Goal: Task Accomplishment & Management: Use online tool/utility

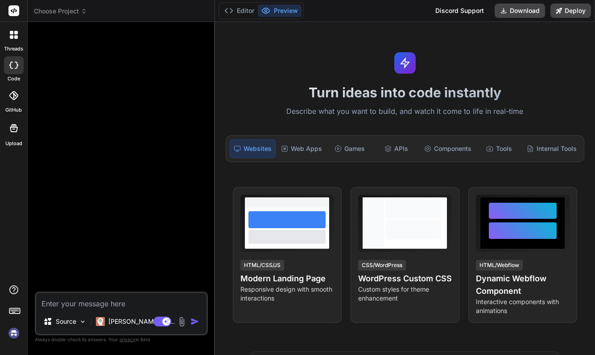
click at [15, 333] on img at bounding box center [13, 332] width 15 height 15
click at [54, 12] on span "Choose Project" at bounding box center [60, 11] width 53 height 9
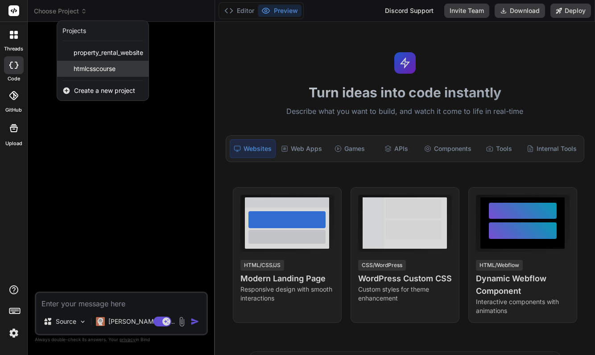
click at [93, 64] on div "htmlcsscourse" at bounding box center [102, 69] width 91 height 16
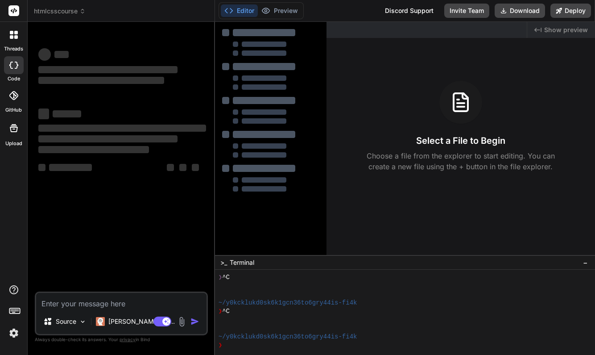
scroll to position [25, 0]
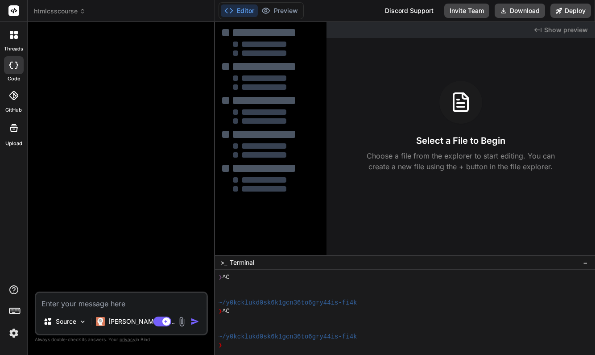
type textarea "x"
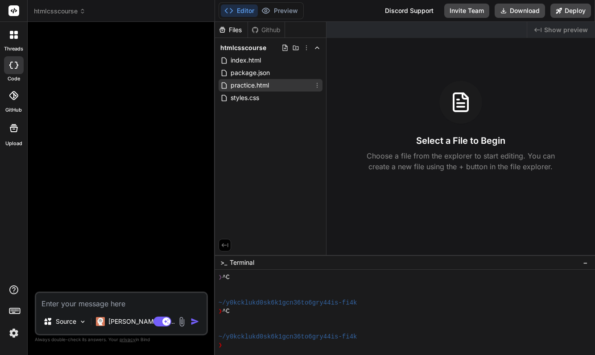
click at [249, 86] on span "practice.html" at bounding box center [250, 85] width 40 height 11
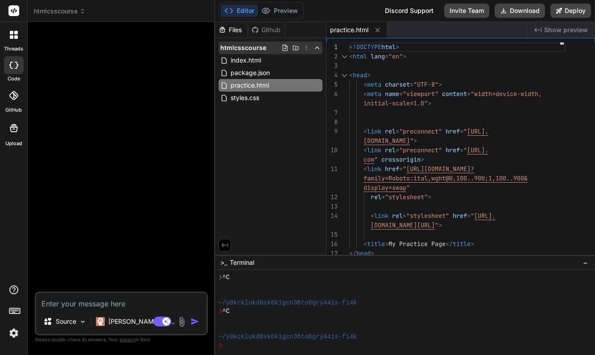
click at [285, 49] on icon at bounding box center [284, 48] width 5 height 6
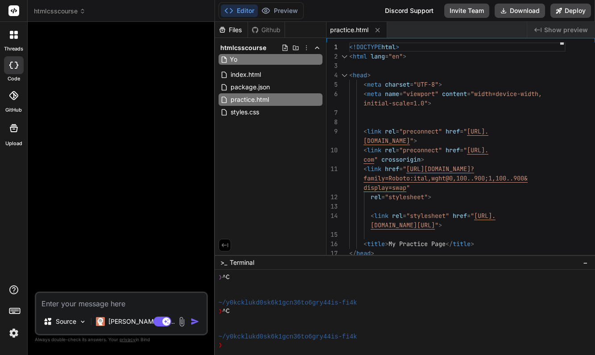
type input "Y"
type input "youtubeclone.html"
click at [293, 59] on input "youtubeclone.html" at bounding box center [279, 59] width 98 height 11
click at [292, 63] on input "youtubeclone.html" at bounding box center [279, 59] width 98 height 11
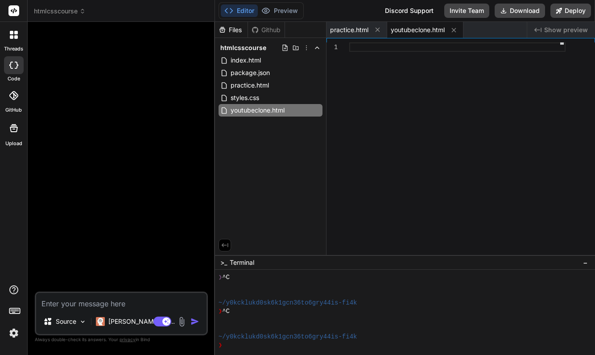
click at [380, 129] on div at bounding box center [457, 150] width 216 height 217
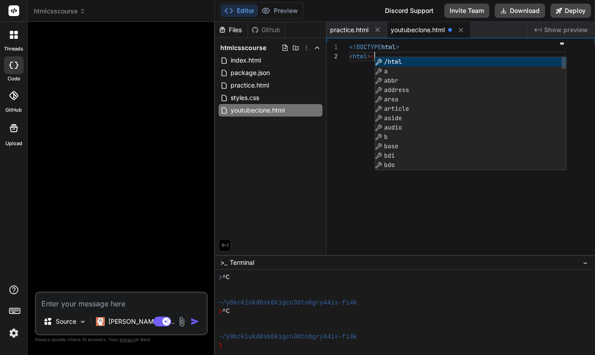
scroll to position [9, 0]
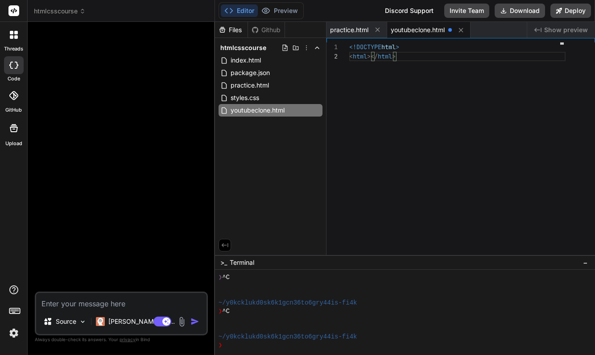
click at [370, 57] on span "></" at bounding box center [372, 56] width 11 height 8
click at [356, 65] on div at bounding box center [457, 65] width 216 height 9
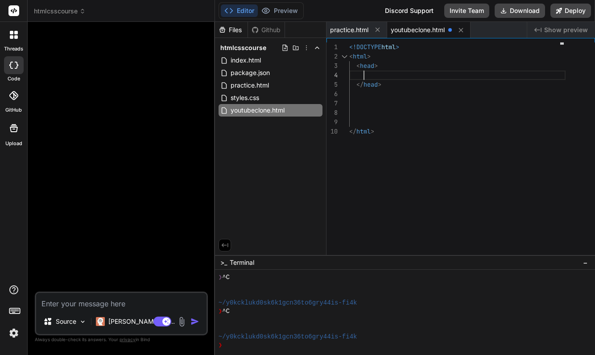
scroll to position [28, 0]
click at [387, 85] on div "</ head >" at bounding box center [457, 84] width 216 height 9
click at [382, 84] on span ">" at bounding box center [380, 84] width 4 height 8
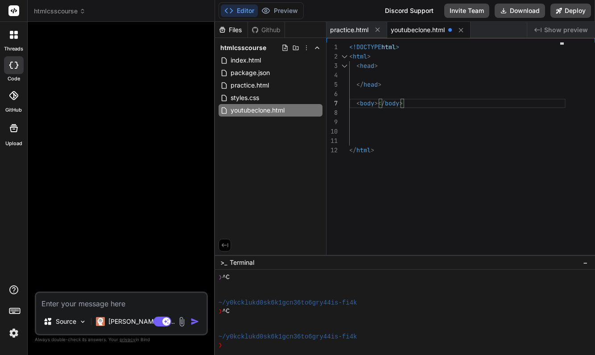
click at [379, 102] on span "></" at bounding box center [379, 103] width 11 height 8
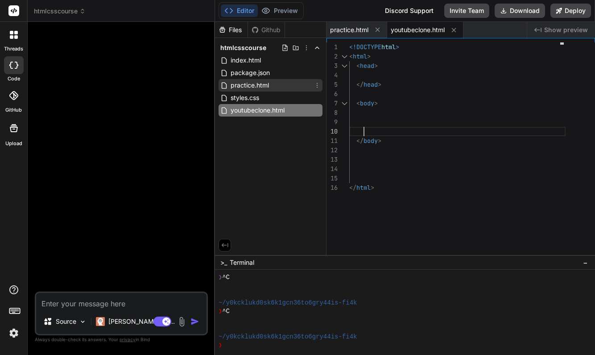
click at [253, 84] on span "practice.html" at bounding box center [250, 85] width 40 height 11
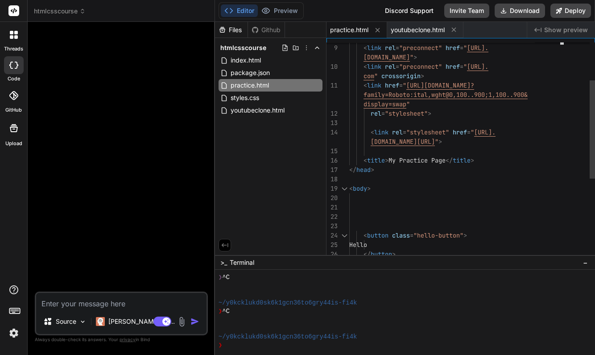
click at [387, 163] on span ">" at bounding box center [387, 160] width 4 height 8
click at [363, 159] on span at bounding box center [356, 160] width 14 height 8
drag, startPoint x: 363, startPoint y: 159, endPoint x: 478, endPoint y: 156, distance: 115.6
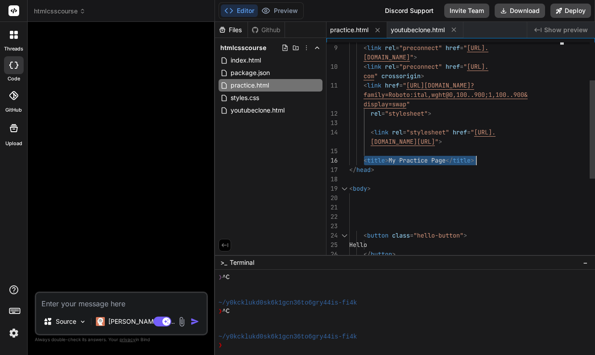
click at [478, 156] on div "< title > My Practice Page </ title >" at bounding box center [457, 160] width 216 height 9
click at [277, 112] on span "youtubeclone.html" at bounding box center [258, 110] width 56 height 11
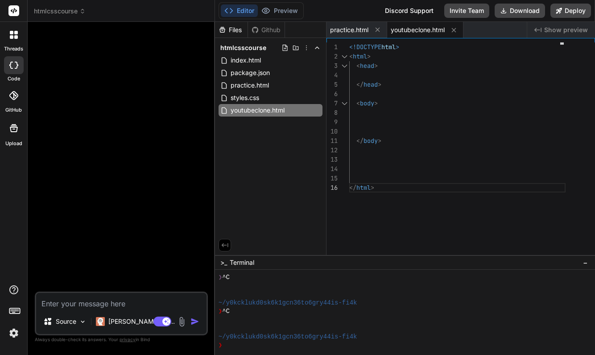
click at [390, 70] on div "< head >" at bounding box center [457, 65] width 216 height 9
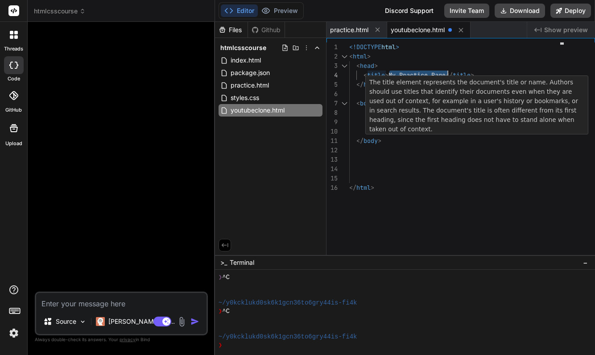
drag, startPoint x: 388, startPoint y: 74, endPoint x: 446, endPoint y: 75, distance: 57.6
click at [446, 75] on span "< title > My Practice Page </ title >" at bounding box center [411, 75] width 125 height 9
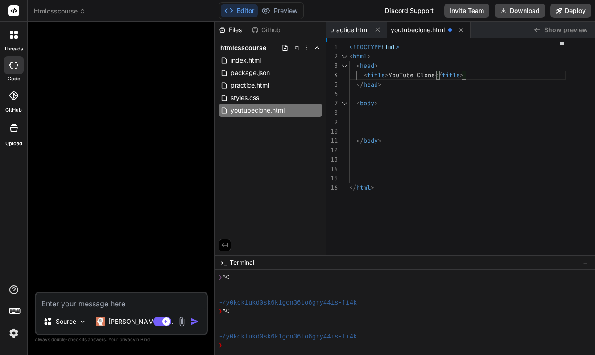
click at [490, 199] on div "</ body > </ html > <!DOCTYPE html > < html > < head > < title > YouTube Clone …" at bounding box center [457, 150] width 216 height 217
click at [350, 30] on span "practice.html" at bounding box center [349, 29] width 38 height 9
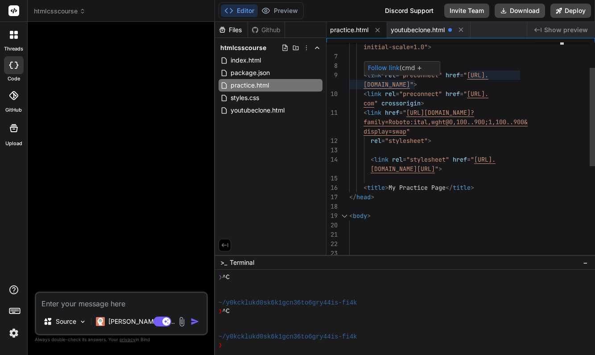
click at [363, 75] on span at bounding box center [356, 75] width 14 height 8
click at [362, 73] on span at bounding box center [356, 75] width 14 height 8
click at [365, 75] on span "<" at bounding box center [366, 75] width 4 height 8
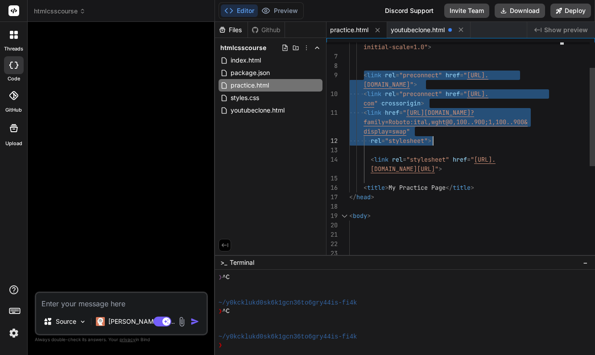
drag, startPoint x: 365, startPoint y: 75, endPoint x: 436, endPoint y: 140, distance: 97.0
click at [436, 140] on div "< link href = " [URL][DOMAIN_NAME]? < link rel = "preconnect" href = " [URL]. <…" at bounding box center [457, 225] width 216 height 478
click at [419, 28] on span "youtubeclone.html" at bounding box center [418, 29] width 54 height 9
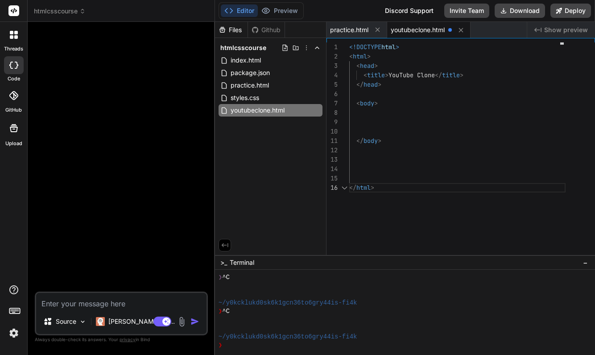
scroll to position [47, 0]
click at [477, 75] on div "< title > YouTube Clone </ title >" at bounding box center [457, 75] width 216 height 9
click at [468, 73] on div "< title > YouTube Clone </ title >" at bounding box center [457, 75] width 216 height 9
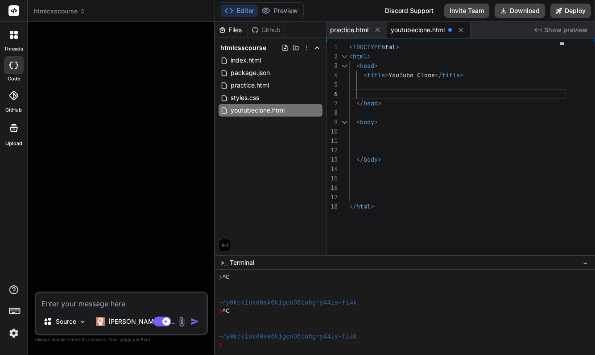
scroll to position [19, 0]
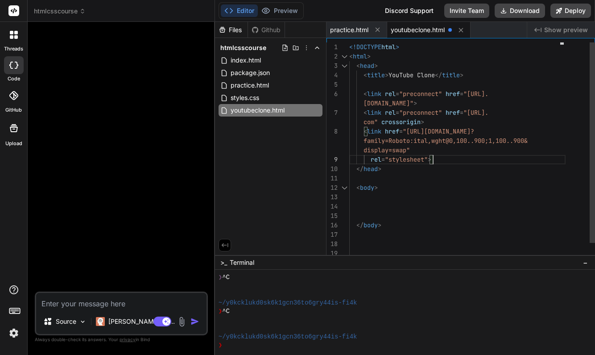
click at [444, 159] on div "rel = "stylesheet" >" at bounding box center [457, 159] width 216 height 9
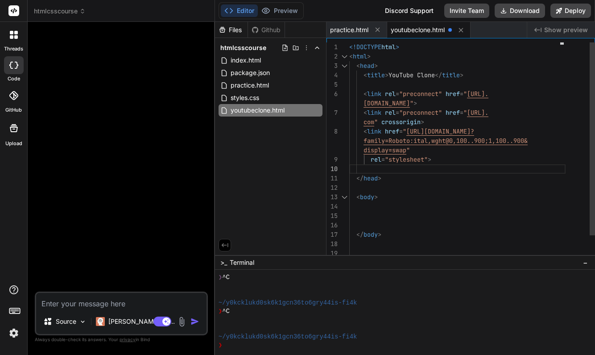
scroll to position [37, 0]
click at [346, 30] on span "practice.html" at bounding box center [349, 29] width 38 height 9
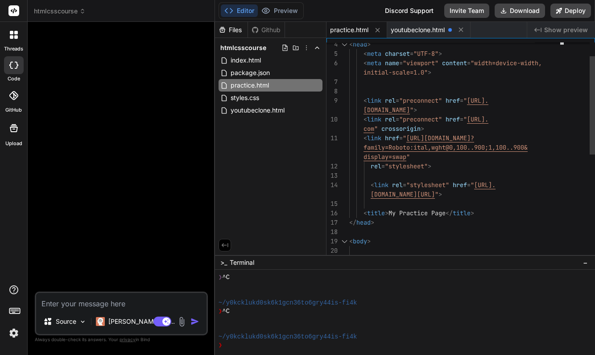
click at [370, 184] on span at bounding box center [359, 185] width 21 height 8
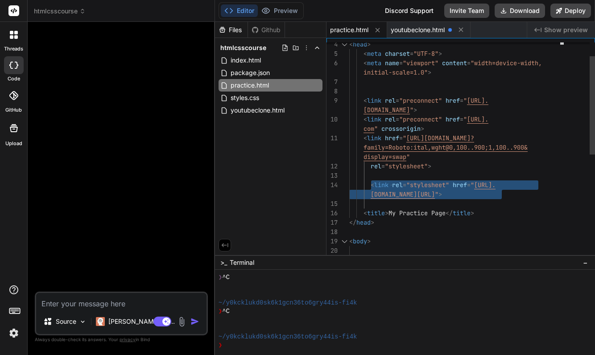
drag, startPoint x: 370, startPoint y: 184, endPoint x: 509, endPoint y: 193, distance: 139.5
click at [509, 193] on div "< link rel = "stylesheet" href = " [URL]. < head > rel = "stylesheet" > < meta …" at bounding box center [457, 251] width 216 height 478
click at [432, 29] on span "youtubeclone.html" at bounding box center [418, 29] width 54 height 9
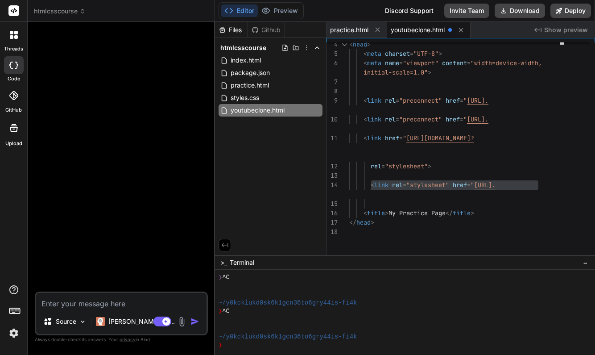
scroll to position [56, 0]
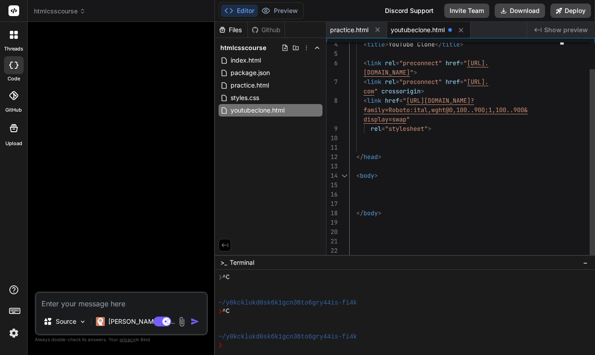
click at [377, 142] on div at bounding box center [457, 137] width 216 height 9
click at [367, 140] on div at bounding box center [457, 137] width 216 height 9
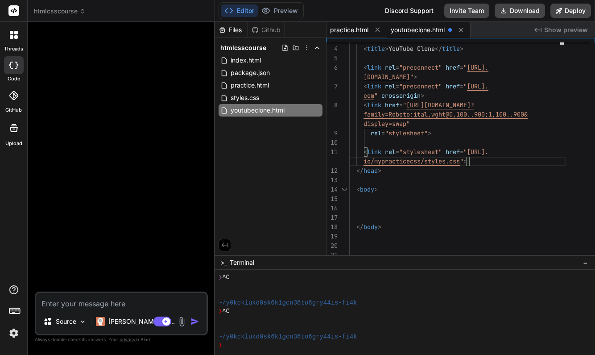
click at [354, 27] on span "practice.html" at bounding box center [349, 29] width 38 height 9
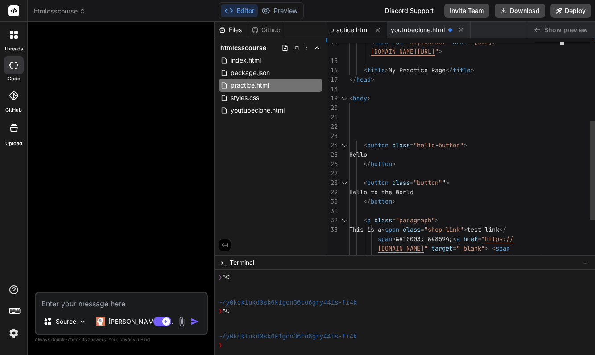
click at [525, 146] on div "< button class = "hello-button" >" at bounding box center [457, 145] width 216 height 9
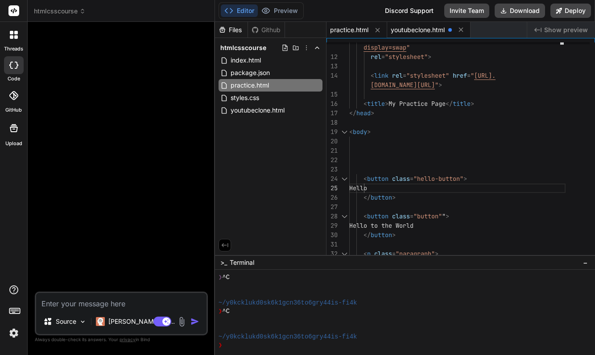
click at [433, 32] on span "youtubeclone.html" at bounding box center [418, 29] width 54 height 9
type textarea "</body> </html>"
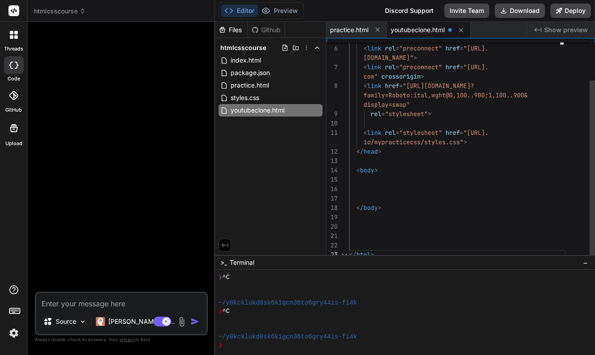
scroll to position [66, 0]
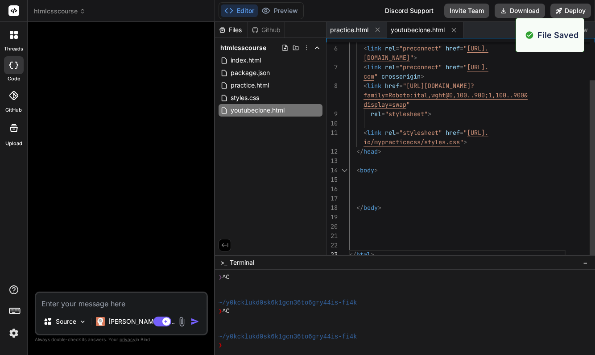
click at [513, 180] on div at bounding box center [457, 179] width 216 height 9
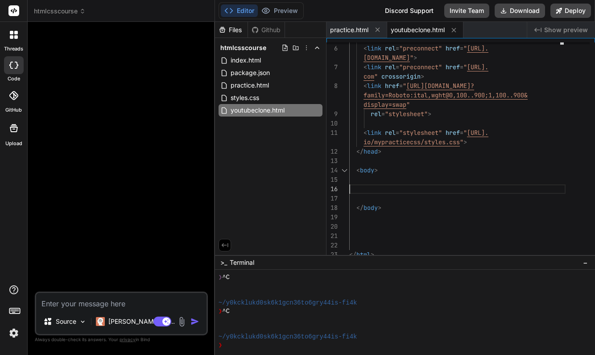
scroll to position [0, 0]
click at [286, 46] on icon at bounding box center [284, 48] width 5 height 6
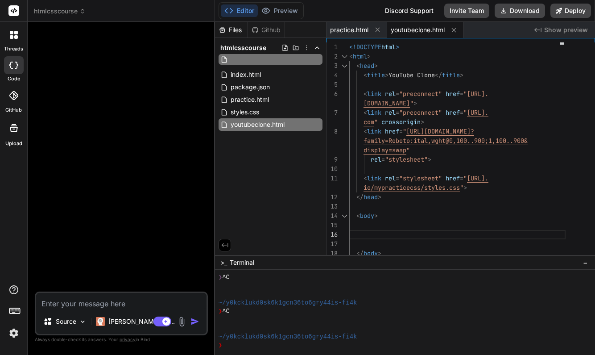
click at [297, 163] on div "Files Github htmlcsscourse index.html package.json practice.html styles.css you…" at bounding box center [271, 138] width 112 height 233
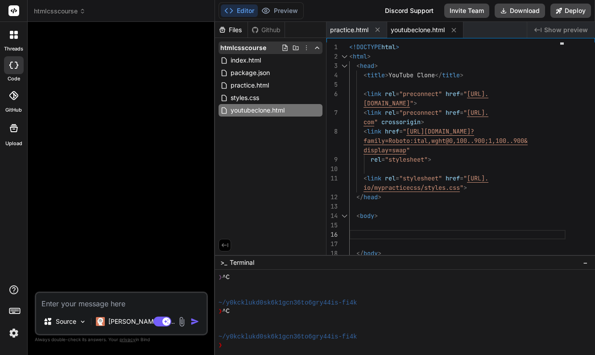
click at [284, 47] on icon at bounding box center [285, 47] width 7 height 7
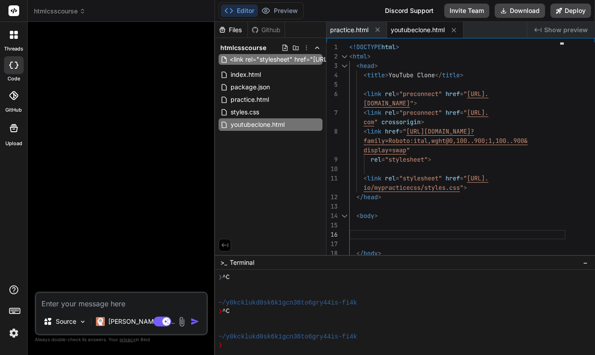
type input "<link rel="stylesheet" href="[URL][DOMAIN_NAME]">"
click at [286, 165] on div "Files Github htmlcsscourse <link rel="stylesheet" href="[URL][DOMAIN_NAME]"> in…" at bounding box center [271, 138] width 112 height 233
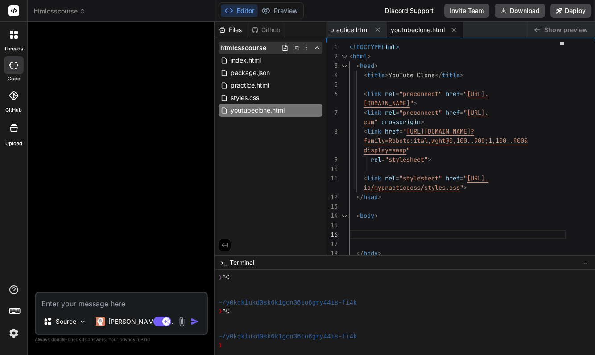
click at [286, 46] on icon at bounding box center [285, 47] width 7 height 7
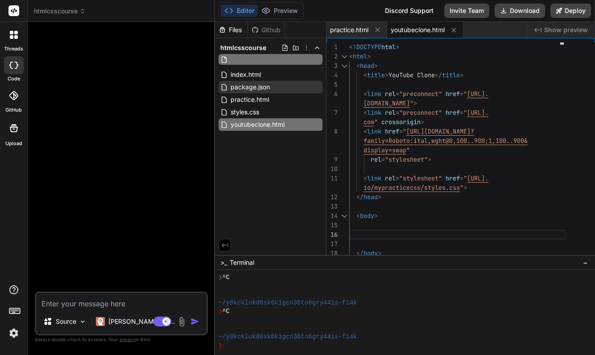
type input "L1000001.JPG"
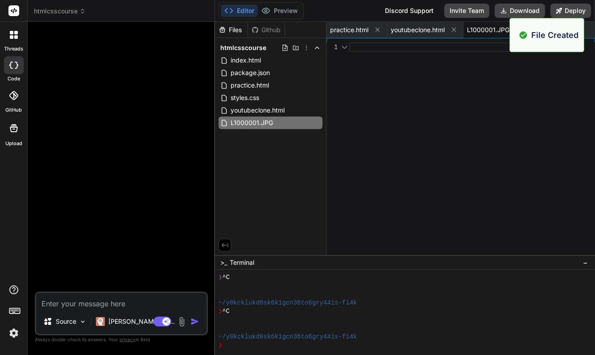
scroll to position [0, 1]
click at [271, 152] on div "Files Github htmlcsscourse index.html package.json practice.html styles.css you…" at bounding box center [271, 138] width 112 height 233
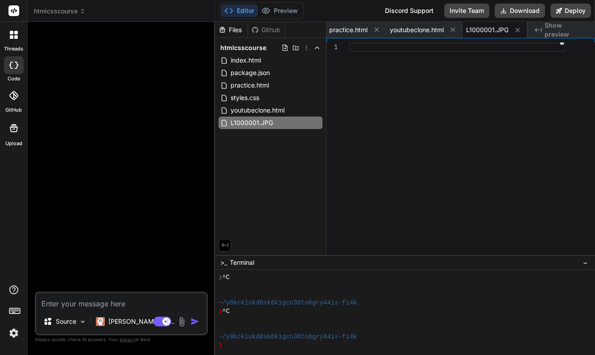
click at [374, 155] on div at bounding box center [457, 150] width 216 height 217
click at [411, 29] on span "youtubeclone.html" at bounding box center [417, 29] width 54 height 9
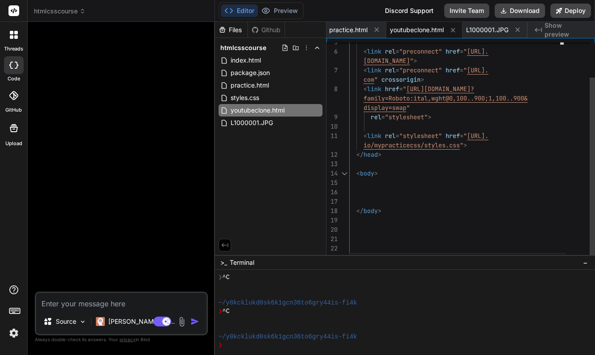
scroll to position [66, 0]
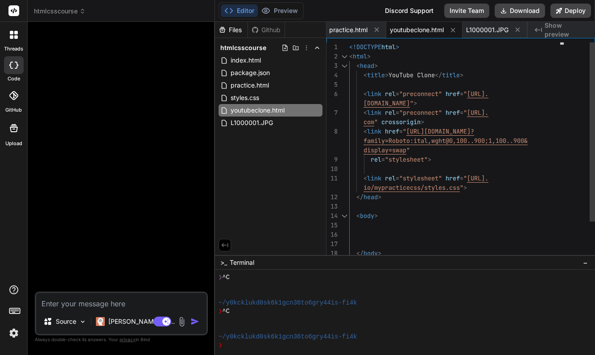
click at [395, 197] on div "</ head >" at bounding box center [457, 196] width 216 height 9
click at [387, 198] on div "</ head >" at bounding box center [457, 196] width 216 height 9
click at [383, 197] on div "</ head >" at bounding box center [457, 196] width 216 height 9
click at [380, 198] on span ">" at bounding box center [380, 197] width 4 height 8
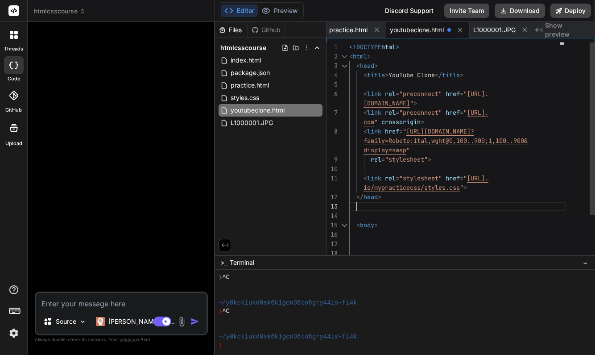
click at [394, 224] on div "< body >" at bounding box center [457, 224] width 216 height 9
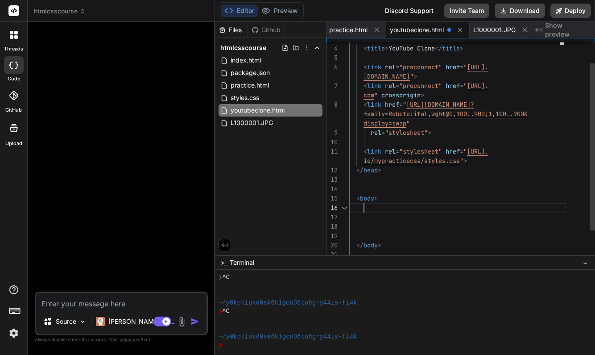
scroll to position [0, 0]
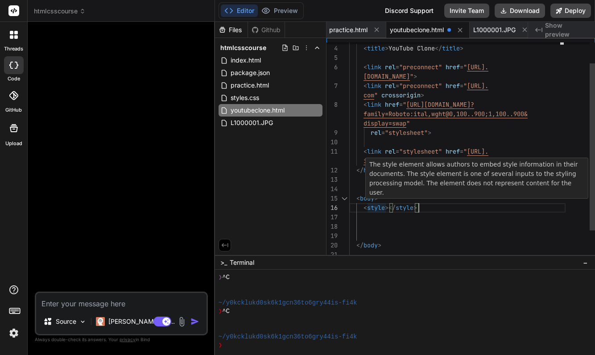
click at [389, 207] on span "></" at bounding box center [390, 207] width 11 height 8
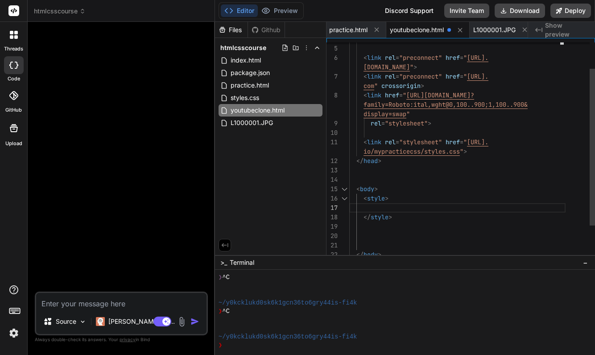
scroll to position [19, 0]
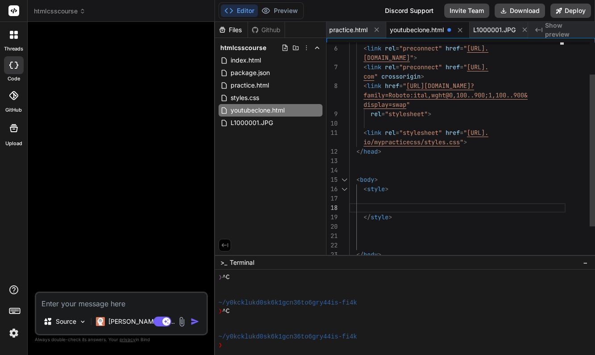
click at [392, 232] on div at bounding box center [457, 235] width 216 height 9
click at [377, 228] on div at bounding box center [457, 226] width 216 height 9
click at [290, 163] on div "Files Github htmlcsscourse index.html package.json practice.html styles.css you…" at bounding box center [271, 138] width 112 height 233
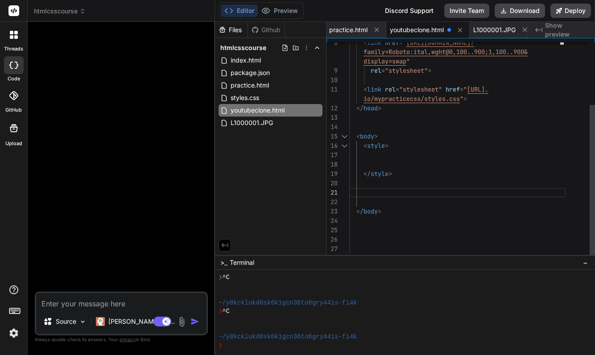
click at [382, 187] on div at bounding box center [457, 183] width 216 height 9
click at [367, 188] on div at bounding box center [457, 192] width 216 height 9
click at [357, 193] on span "img src =" at bounding box center [365, 192] width 32 height 8
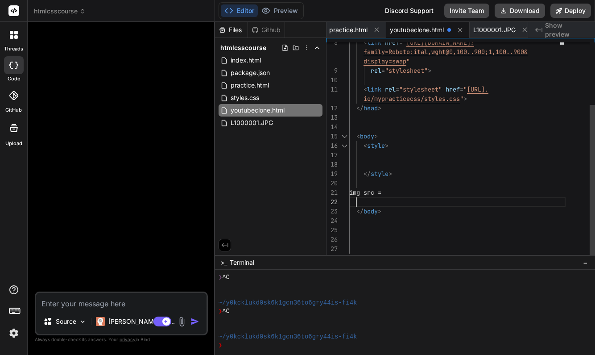
scroll to position [56, 0]
click at [357, 191] on span "img src =" at bounding box center [365, 192] width 32 height 8
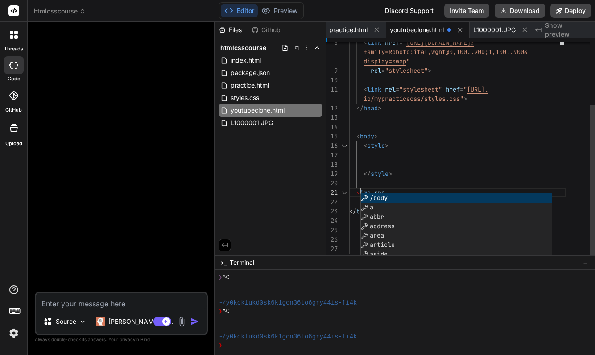
click at [404, 189] on div "< img src =" at bounding box center [457, 192] width 216 height 9
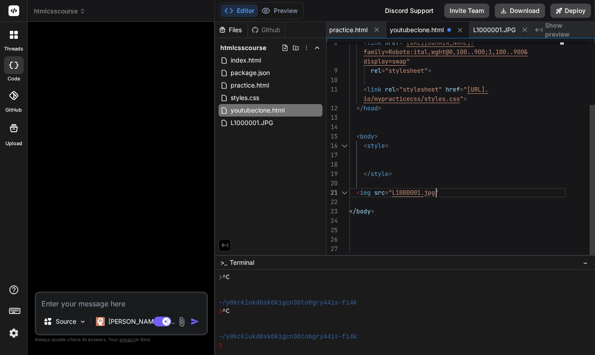
click at [447, 217] on div at bounding box center [457, 220] width 216 height 9
click at [421, 208] on div "</ body >" at bounding box center [457, 211] width 216 height 9
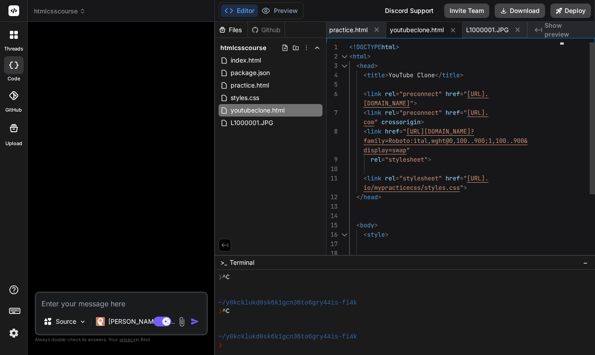
scroll to position [9, 0]
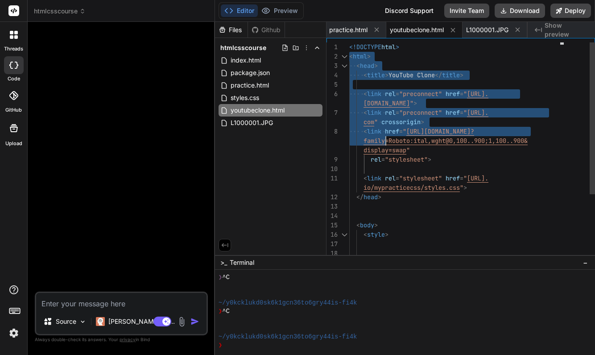
drag, startPoint x: 349, startPoint y: 48, endPoint x: 363, endPoint y: 71, distance: 26.3
click at [389, 141] on div "< link href = " [URL][DOMAIN_NAME]? family=Roboto:ital,wght@0,100..900;1,100..9…" at bounding box center [457, 196] width 216 height 309
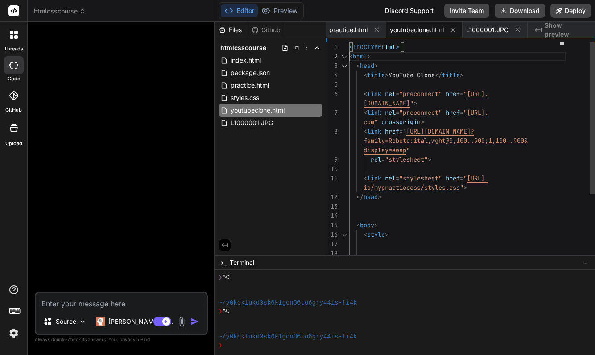
click at [351, 48] on span "<!DOCTYPE" at bounding box center [365, 47] width 32 height 8
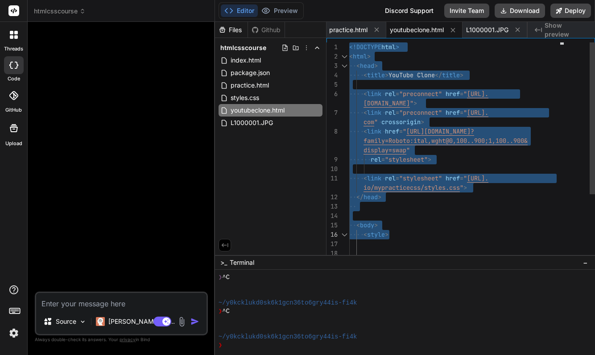
drag, startPoint x: 349, startPoint y: 46, endPoint x: 417, endPoint y: 233, distance: 198.3
click at [417, 233] on div "< link href = " [URL][DOMAIN_NAME]? family=Roboto:ital,wght@0,100..900;1,100..9…" at bounding box center [457, 196] width 216 height 309
click at [357, 28] on span "practice.html" at bounding box center [348, 29] width 38 height 9
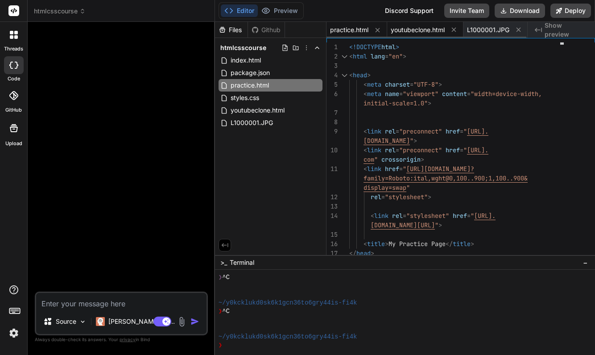
click at [422, 28] on span "youtubeclone.html" at bounding box center [418, 29] width 54 height 9
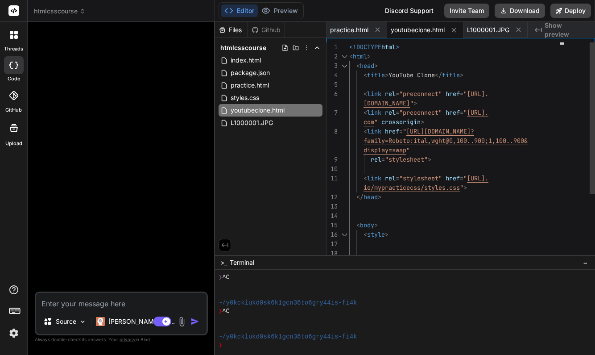
click at [400, 241] on div at bounding box center [457, 243] width 216 height 9
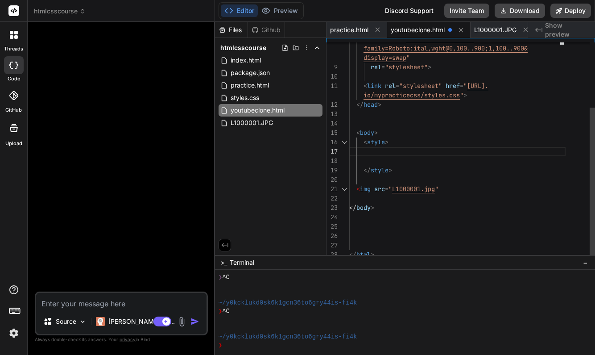
click at [390, 229] on div at bounding box center [457, 226] width 216 height 9
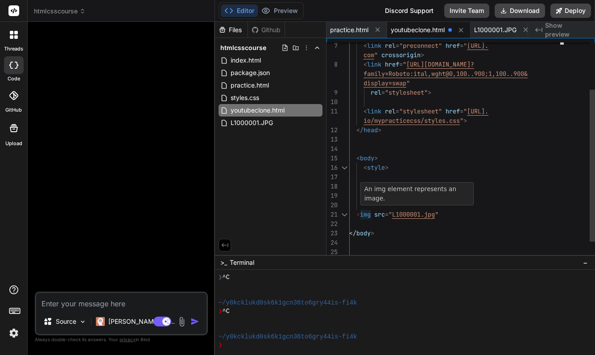
click at [374, 214] on span at bounding box center [373, 214] width 4 height 8
click at [378, 238] on div at bounding box center [457, 242] width 216 height 9
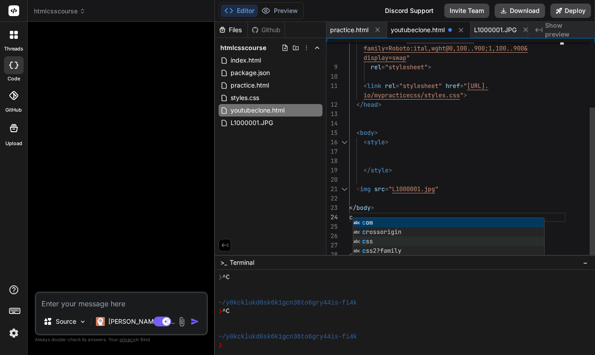
scroll to position [75, 0]
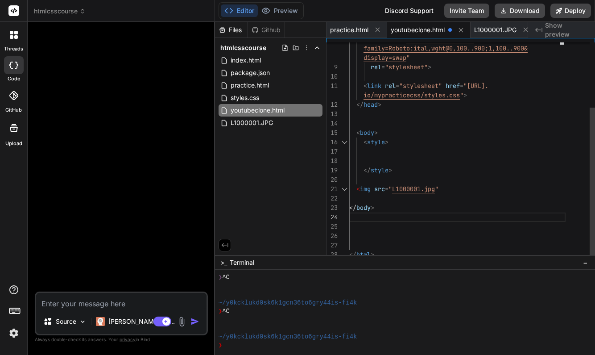
click at [375, 187] on span "src" at bounding box center [379, 189] width 11 height 8
click at [396, 188] on span ":" at bounding box center [394, 189] width 4 height 8
click at [403, 187] on span """" at bounding box center [402, 189] width 7 height 8
click at [431, 187] on span "=" at bounding box center [430, 189] width 4 height 8
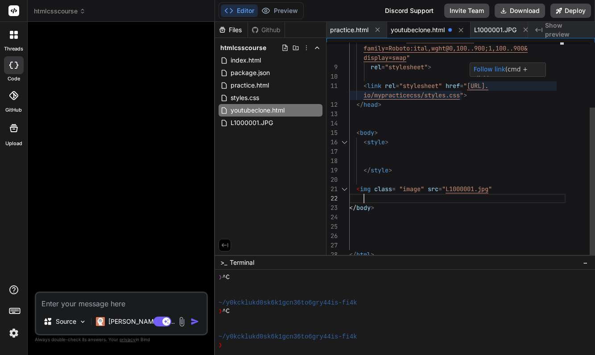
scroll to position [37, 0]
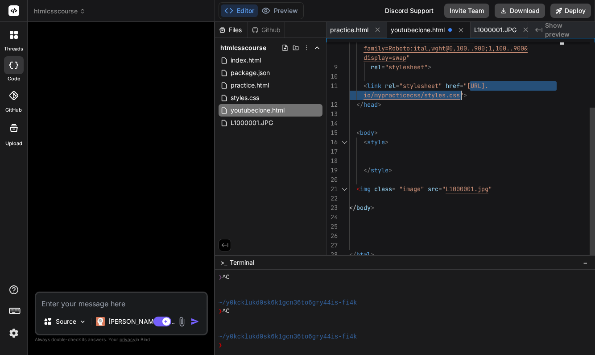
drag, startPoint x: 470, startPoint y: 86, endPoint x: 460, endPoint y: 95, distance: 13.6
click at [460, 95] on div "< body > < link rel = "stylesheet" href = " [URL]. io/mypracticecss/styles.css …" at bounding box center [457, 104] width 216 height 309
click at [449, 189] on span "L1000001.jpg" at bounding box center [467, 189] width 43 height 8
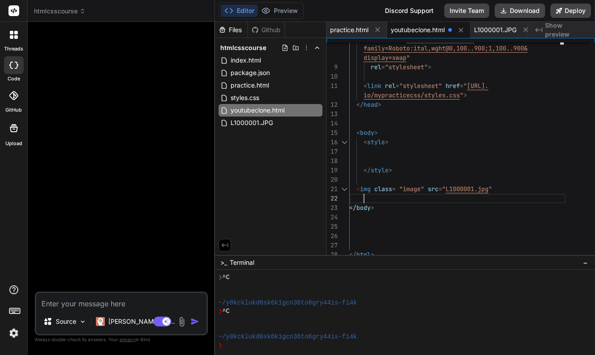
scroll to position [56, 0]
click at [449, 189] on span "L1000001.jpg" at bounding box center [467, 189] width 43 height 8
click at [448, 189] on span "L1000001.jpg" at bounding box center [467, 189] width 43 height 8
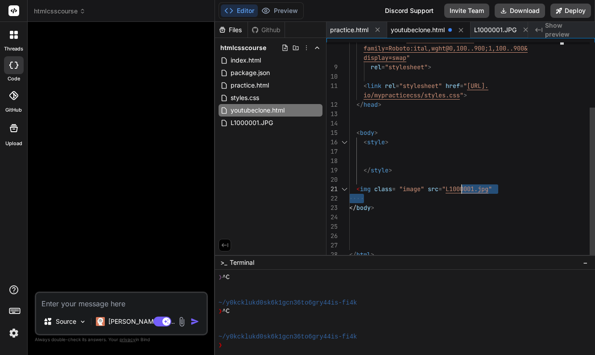
scroll to position [47, 0]
drag, startPoint x: 448, startPoint y: 190, endPoint x: 465, endPoint y: 192, distance: 17.1
click at [465, 192] on span "L1000001.jpg" at bounding box center [467, 189] width 43 height 8
click at [489, 188] on span "L1000001.jpg" at bounding box center [467, 189] width 43 height 8
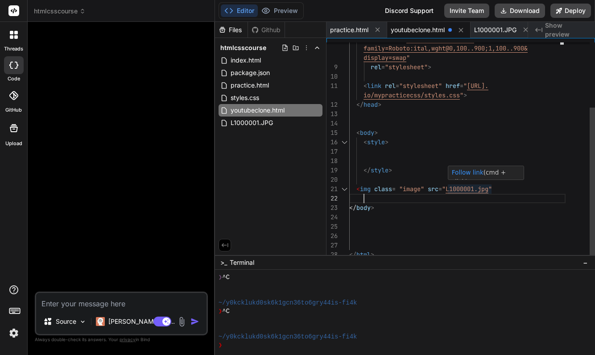
scroll to position [47, 0]
click at [448, 188] on span "L1000001.jpg" at bounding box center [467, 189] width 43 height 8
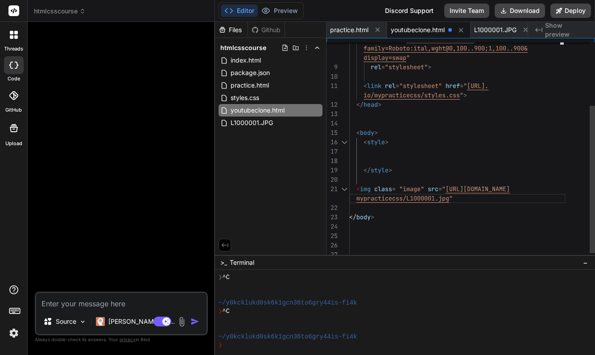
click at [478, 201] on div "mypracticecss/L1000001.jpg "" at bounding box center [457, 198] width 216 height 9
click at [454, 211] on div at bounding box center [457, 207] width 216 height 9
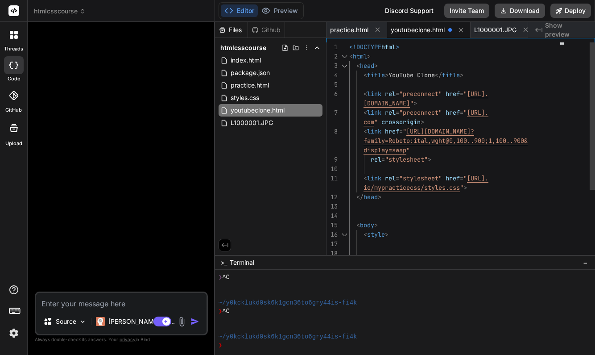
scroll to position [0, 0]
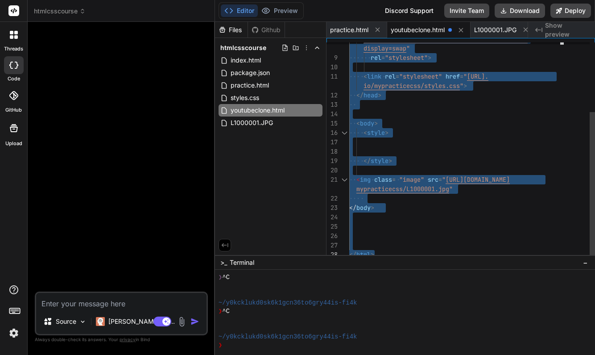
drag, startPoint x: 349, startPoint y: 47, endPoint x: 412, endPoint y: 298, distance: 258.6
click at [504, 237] on div at bounding box center [457, 235] width 216 height 9
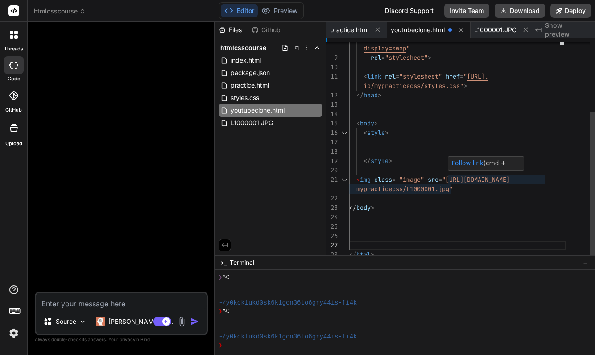
scroll to position [47, 0]
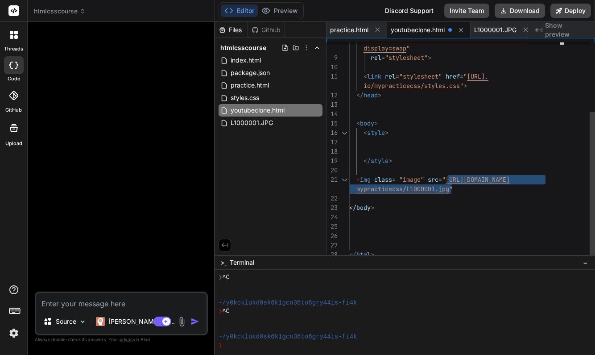
drag, startPoint x: 449, startPoint y: 178, endPoint x: 451, endPoint y: 188, distance: 10.4
click at [451, 188] on div "< body > < link rel = "stylesheet" href = " [URL]. io/mypracticecss/styles.css …" at bounding box center [457, 100] width 216 height 319
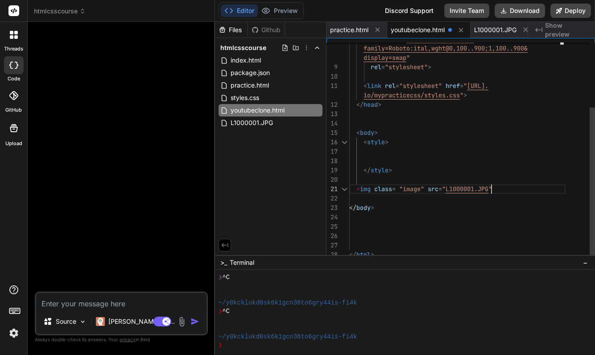
click at [399, 189] on span at bounding box center [398, 189] width 4 height 8
click at [400, 189] on span ""image"" at bounding box center [411, 189] width 25 height 8
click at [437, 208] on div "</ body >" at bounding box center [457, 207] width 216 height 9
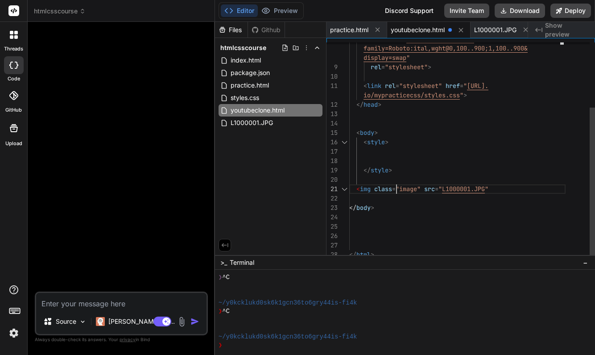
scroll to position [66, 0]
click at [445, 189] on span "L1000001.JPG" at bounding box center [463, 189] width 43 height 8
click at [446, 188] on span "L1000001.JPG" at bounding box center [463, 189] width 43 height 8
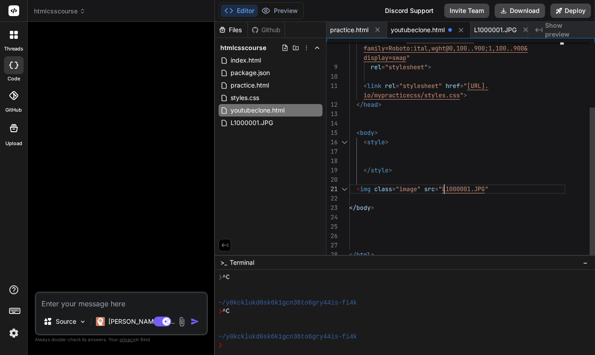
click at [470, 86] on span "[URL]." at bounding box center [477, 86] width 21 height 8
click at [471, 84] on span "[URL]." at bounding box center [477, 86] width 21 height 8
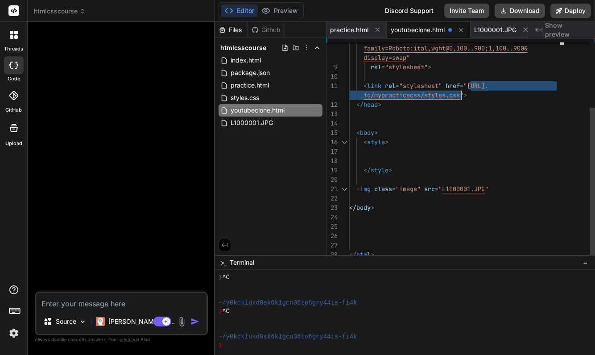
drag, startPoint x: 471, startPoint y: 84, endPoint x: 461, endPoint y: 93, distance: 13.6
click at [461, 93] on div "< body > < link rel = "stylesheet" href = " [URL]. io/mypracticecss/styles.css …" at bounding box center [457, 104] width 216 height 309
click at [445, 189] on span "L1000001.JPG" at bounding box center [463, 189] width 43 height 8
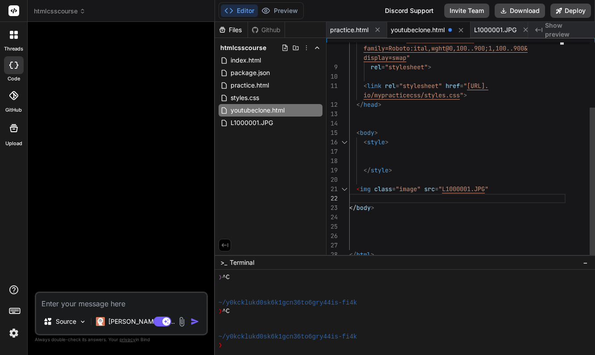
click at [445, 191] on span "L1000001.JPG" at bounding box center [463, 189] width 43 height 8
click at [485, 202] on div "mypracticecss/L1000001.JPG "" at bounding box center [457, 198] width 216 height 9
click at [469, 199] on div "mypracticecss/L1000001.JPG "" at bounding box center [457, 198] width 216 height 9
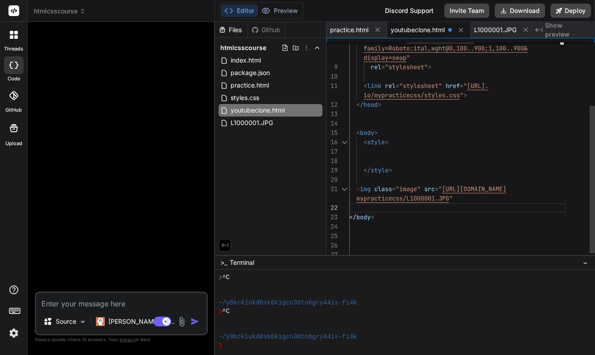
click at [459, 199] on div "mypracticecss/L1000001.JPG "" at bounding box center [457, 198] width 216 height 9
click at [458, 199] on div "mypracticecss/L1000001.JPG "" at bounding box center [457, 198] width 216 height 9
click at [456, 199] on div "mypracticecss/L1000001.JPG "" at bounding box center [457, 198] width 216 height 9
click at [457, 197] on div "mypracticecss/L1000001.JPG "" at bounding box center [457, 198] width 216 height 9
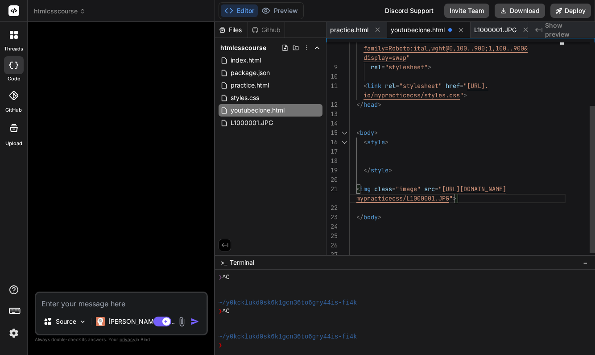
click at [495, 228] on div at bounding box center [457, 226] width 216 height 9
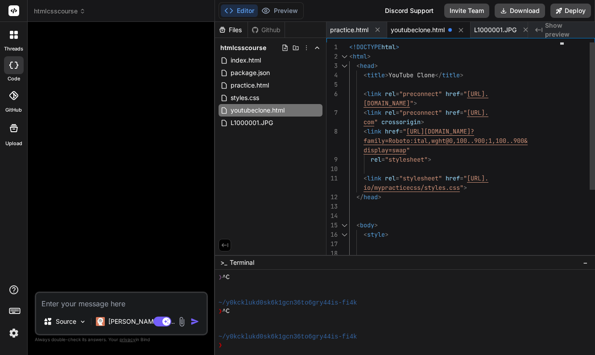
scroll to position [9, 0]
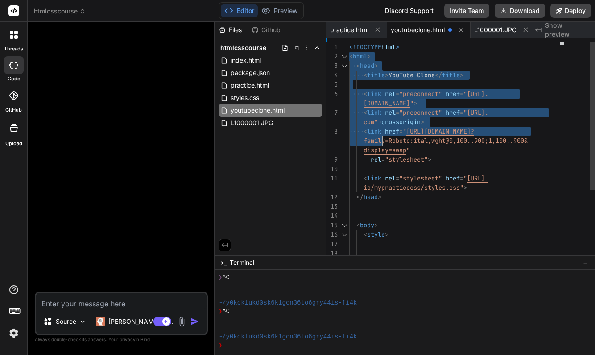
drag, startPoint x: 350, startPoint y: 48, endPoint x: 368, endPoint y: 81, distance: 37.8
click at [368, 82] on div "< body > < link rel = "stylesheet" href = " [URL]. io/mypracticecss/styles.css …" at bounding box center [457, 201] width 216 height 319
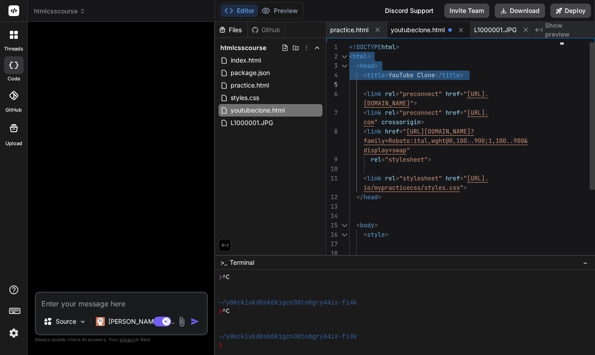
click at [350, 47] on span "<!DOCTYPE" at bounding box center [365, 47] width 32 height 8
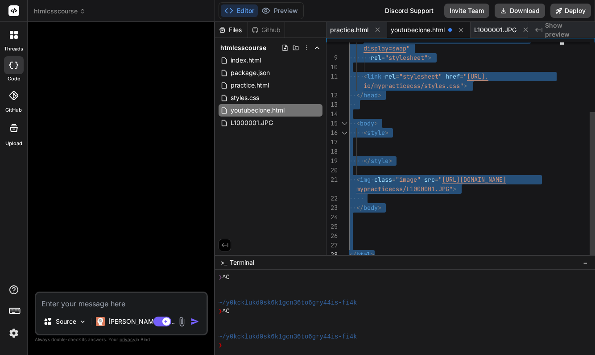
drag, startPoint x: 350, startPoint y: 47, endPoint x: 417, endPoint y: 271, distance: 234.1
click at [494, 202] on div at bounding box center [457, 198] width 216 height 9
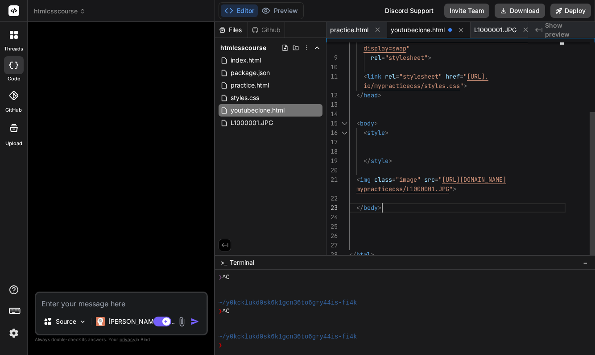
scroll to position [75, 0]
click at [408, 190] on span "mypracticecss/L1000001.JPG" at bounding box center [403, 189] width 93 height 8
click at [451, 190] on span """ at bounding box center [451, 189] width 4 height 8
click at [449, 191] on span "mypracticecss/L1000001.JPG" at bounding box center [403, 189] width 93 height 8
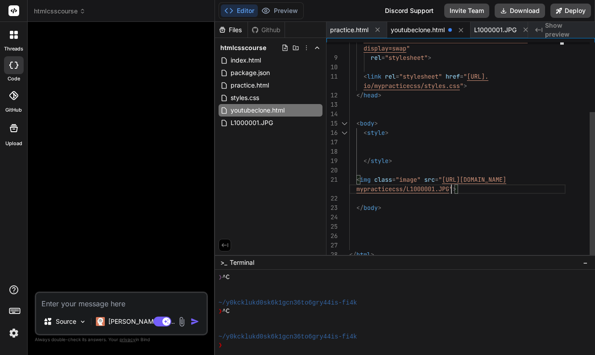
scroll to position [56, 0]
click at [489, 197] on div at bounding box center [457, 198] width 216 height 9
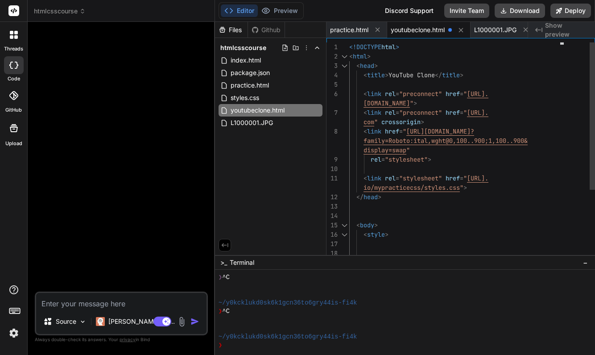
click at [350, 48] on span "<!DOCTYPE" at bounding box center [365, 47] width 32 height 8
click at [350, 45] on span "<!DOCTYPE" at bounding box center [365, 47] width 32 height 8
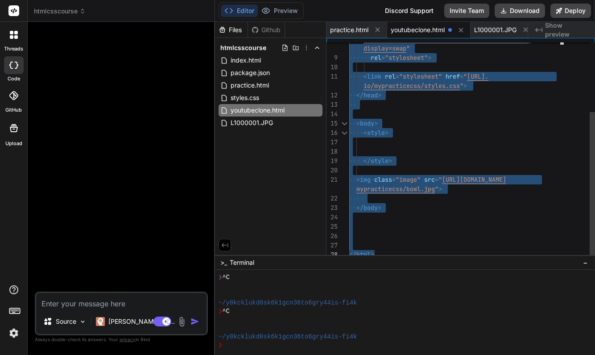
drag, startPoint x: 350, startPoint y: 46, endPoint x: 411, endPoint y: 270, distance: 233.0
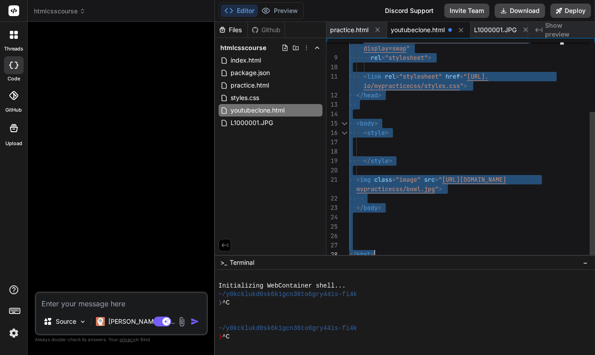
click at [483, 226] on div at bounding box center [457, 226] width 216 height 9
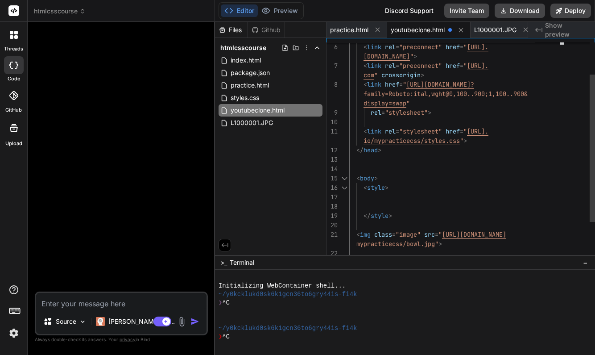
click at [376, 199] on div at bounding box center [457, 196] width 216 height 9
click at [370, 195] on div at bounding box center [457, 196] width 216 height 9
click at [383, 196] on span ".img" at bounding box center [378, 197] width 14 height 8
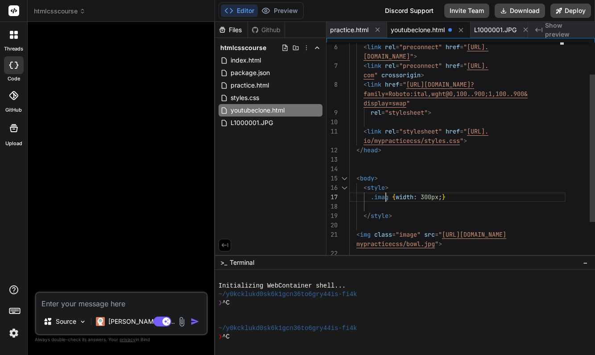
click at [390, 198] on span at bounding box center [391, 197] width 4 height 8
click at [390, 200] on span at bounding box center [391, 197] width 4 height 8
click at [390, 198] on span at bounding box center [391, 197] width 4 height 8
click at [389, 196] on span ".imag" at bounding box center [380, 197] width 18 height 8
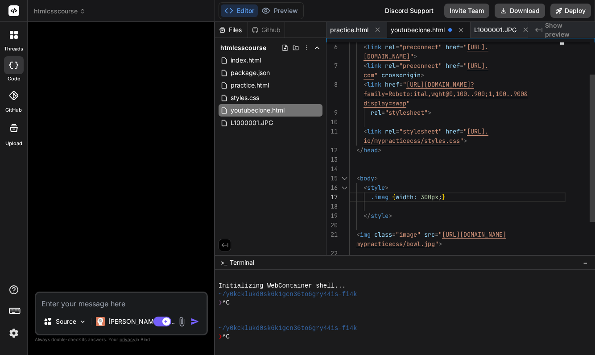
scroll to position [9, 0]
click at [511, 198] on div ".image { width: 300px ; }" at bounding box center [457, 196] width 216 height 9
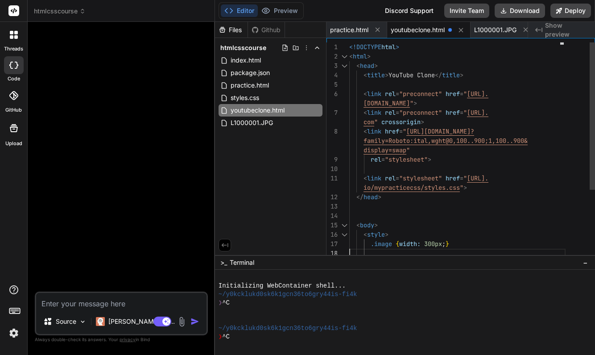
drag, startPoint x: 350, startPoint y: 47, endPoint x: 370, endPoint y: 59, distance: 22.7
click at [387, 79] on div "< body > < link rel = "stylesheet" href = " [URL]. io/mypracticecss/styles.css …" at bounding box center [457, 201] width 216 height 319
click at [352, 47] on span "<!DOCTYPE" at bounding box center [365, 47] width 32 height 8
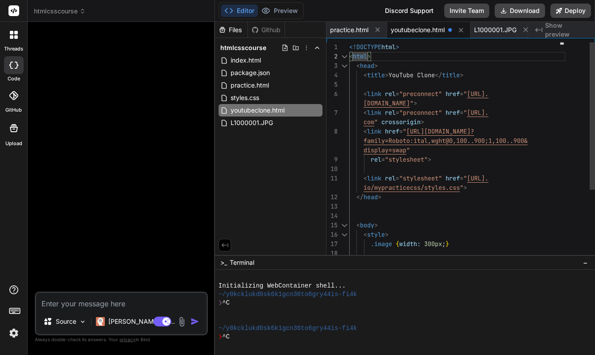
click at [349, 45] on div "1" at bounding box center [338, 46] width 23 height 9
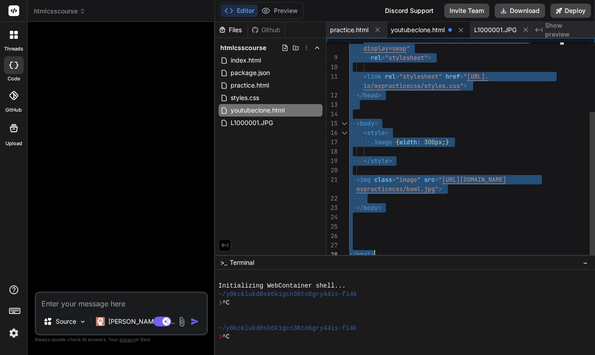
drag, startPoint x: 350, startPoint y: 45, endPoint x: 442, endPoint y: 291, distance: 262.9
click at [442, 291] on div "Files Github htmlcsscourse index.html package.json practice.html styles.css you…" at bounding box center [405, 188] width 380 height 333
click at [492, 97] on div "</ head >" at bounding box center [457, 95] width 216 height 9
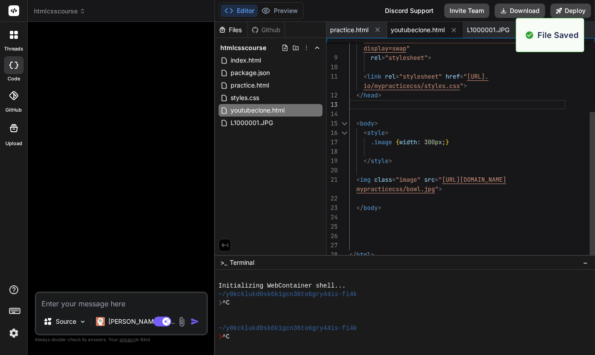
type textarea "</html>"
click at [545, 228] on div at bounding box center [457, 226] width 216 height 9
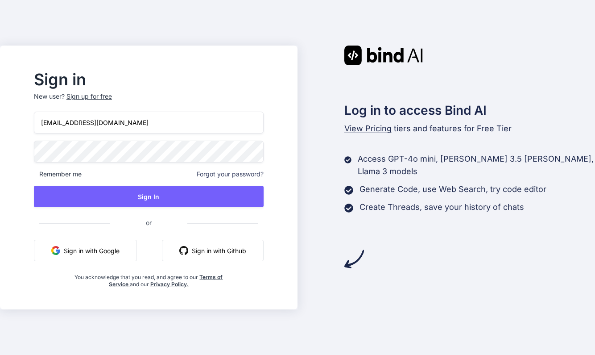
type input "tyyong20@gmail.com"
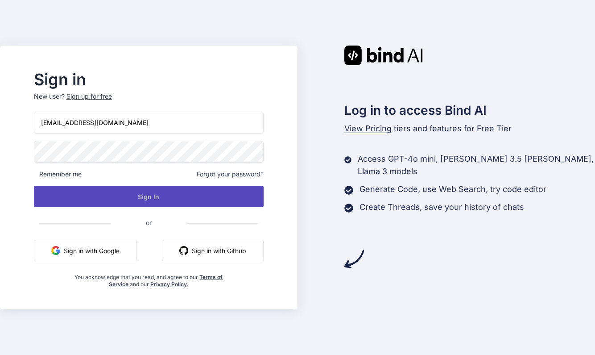
click at [179, 195] on button "Sign In" at bounding box center [149, 196] width 230 height 21
